Goal: Navigation & Orientation: Find specific page/section

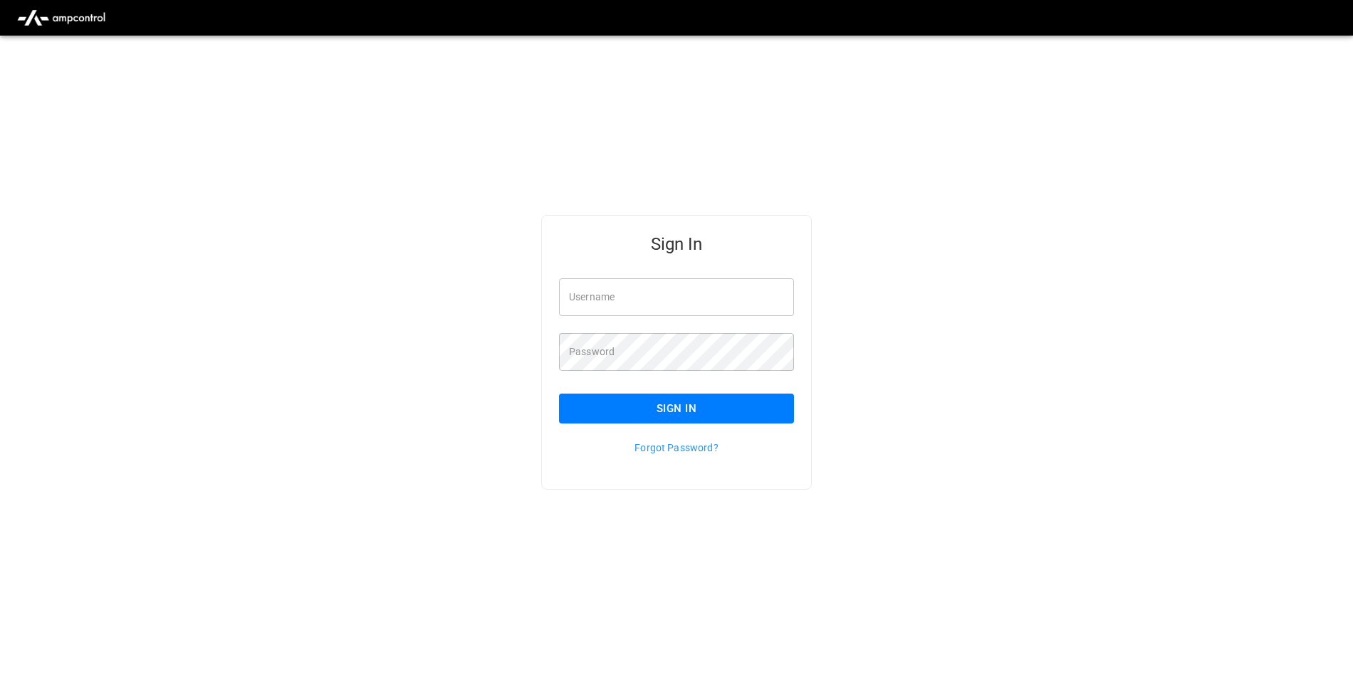
type input "**********"
click at [685, 411] on button "Sign In" at bounding box center [676, 409] width 235 height 30
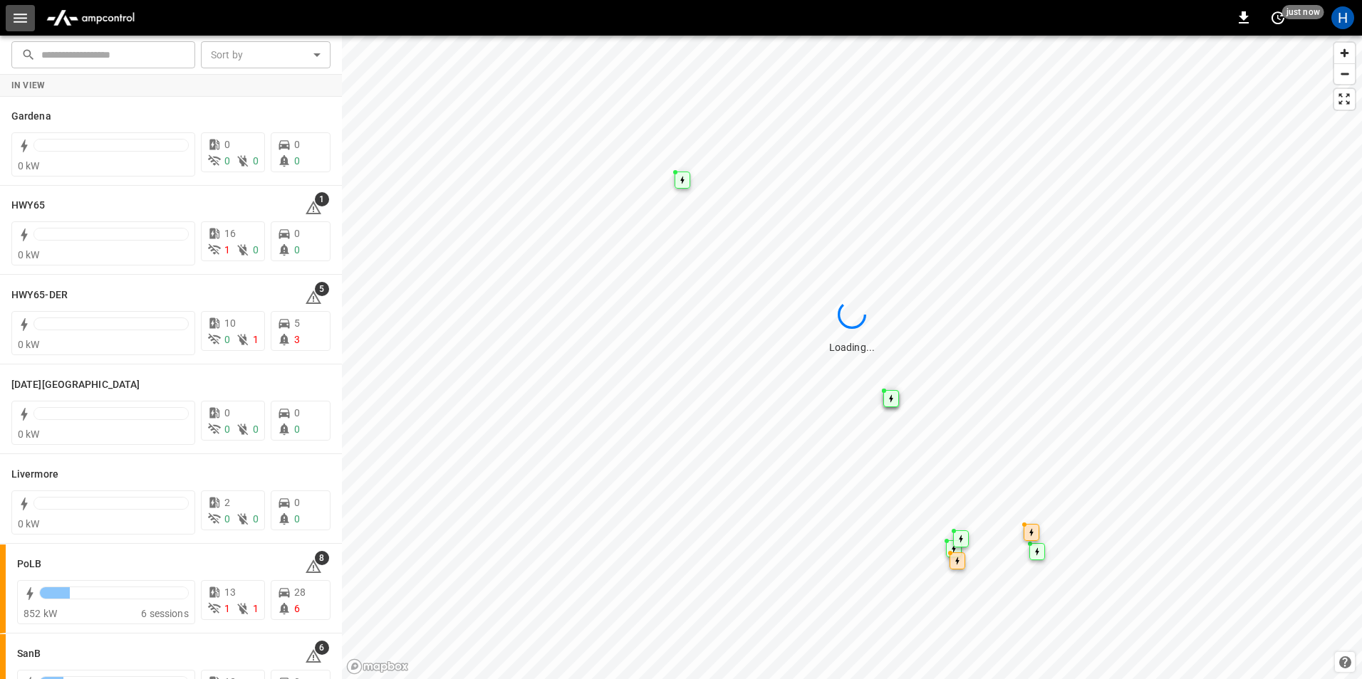
click at [26, 23] on icon "button" at bounding box center [20, 18] width 18 height 18
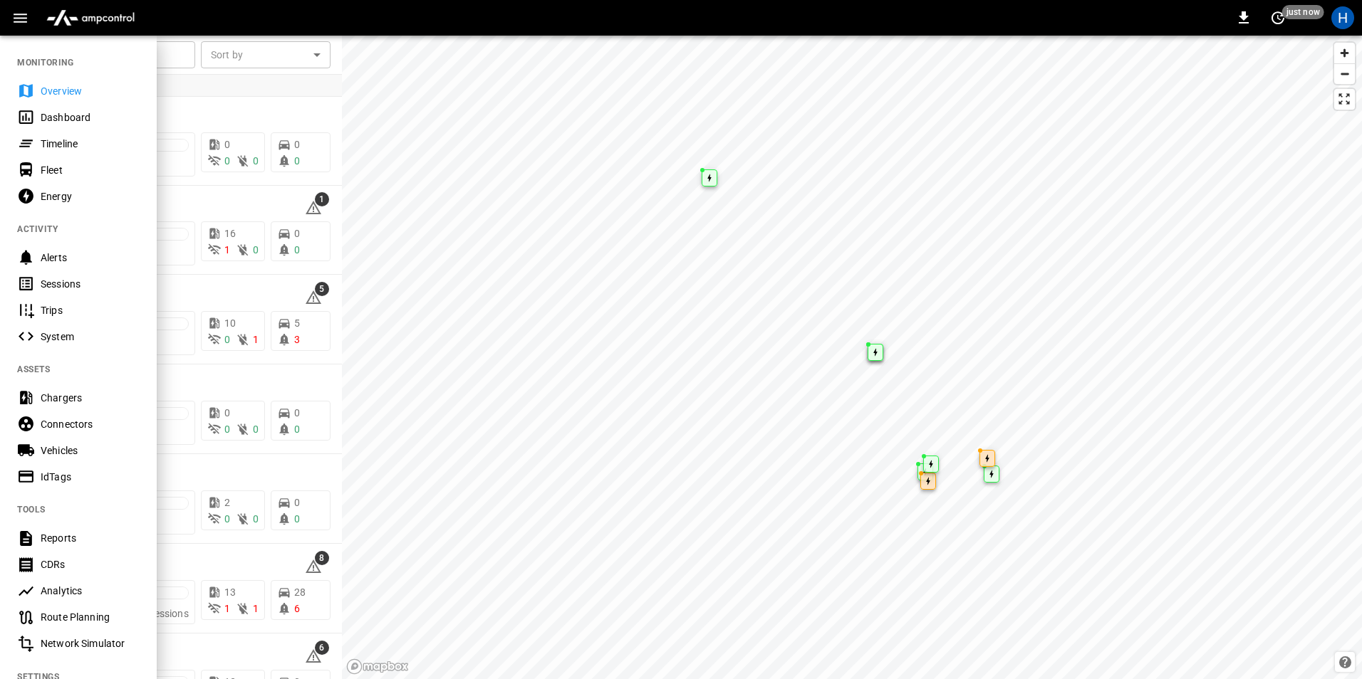
click at [109, 125] on div "Dashboard" at bounding box center [78, 117] width 157 height 26
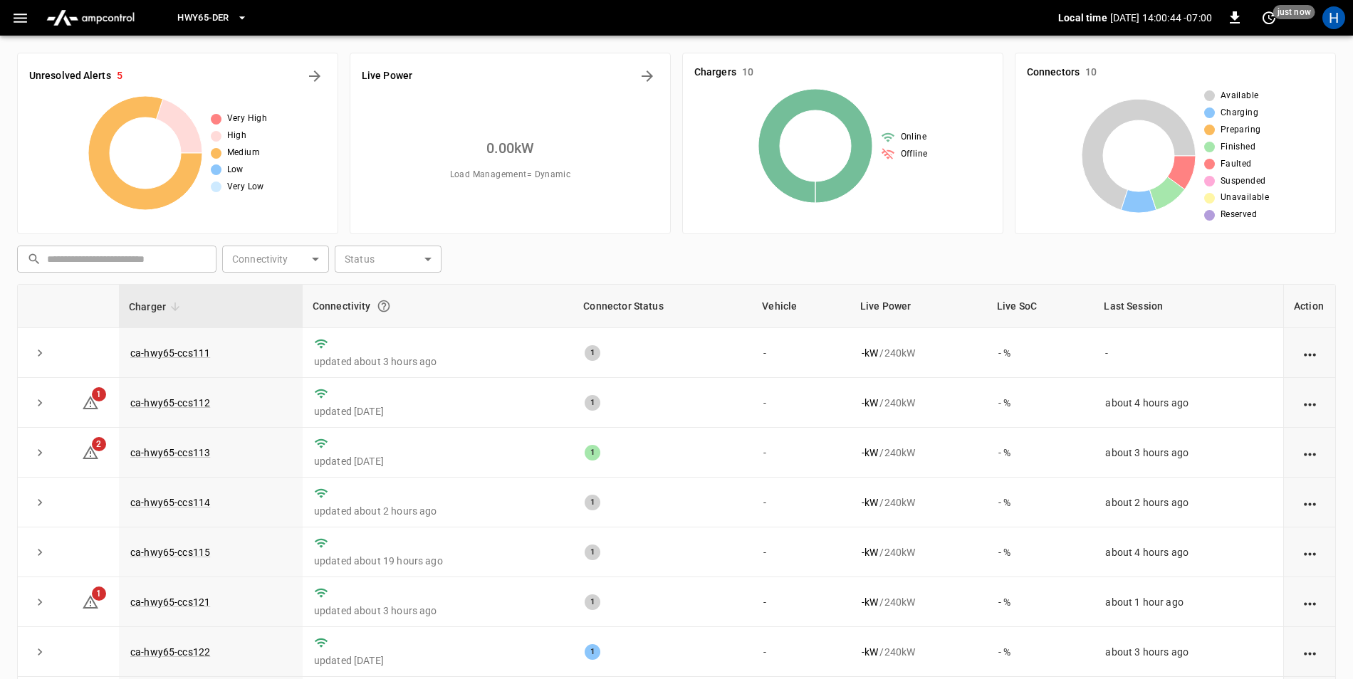
click at [12, 14] on icon "button" at bounding box center [20, 18] width 18 height 18
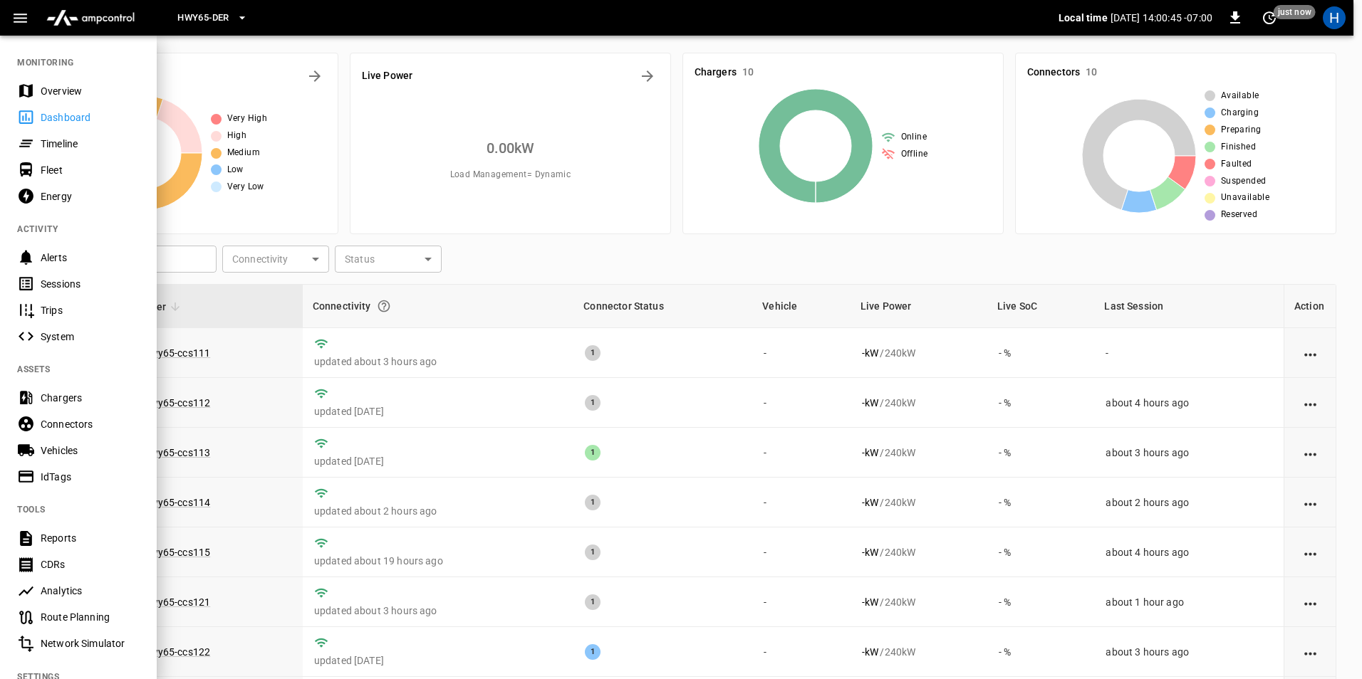
click at [38, 281] on div "Sessions" at bounding box center [78, 284] width 157 height 26
